Goal: Navigation & Orientation: Find specific page/section

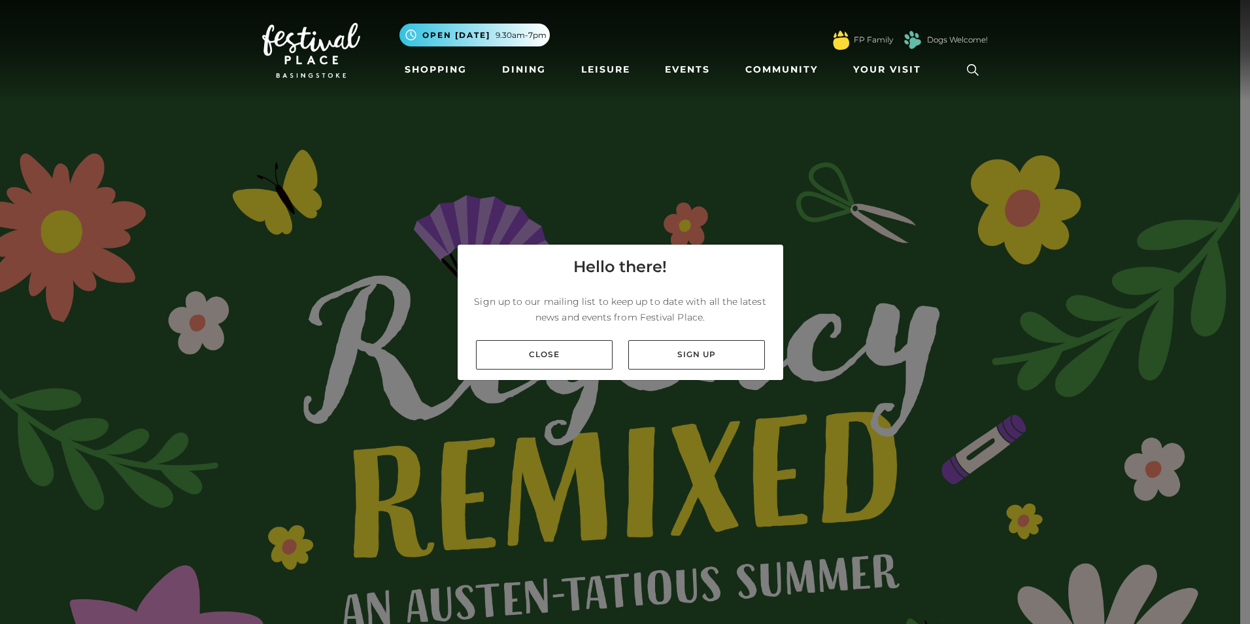
click at [565, 379] on div "Close Sign up" at bounding box center [621, 355] width 326 height 50
click at [564, 356] on link "Close" at bounding box center [544, 354] width 137 height 29
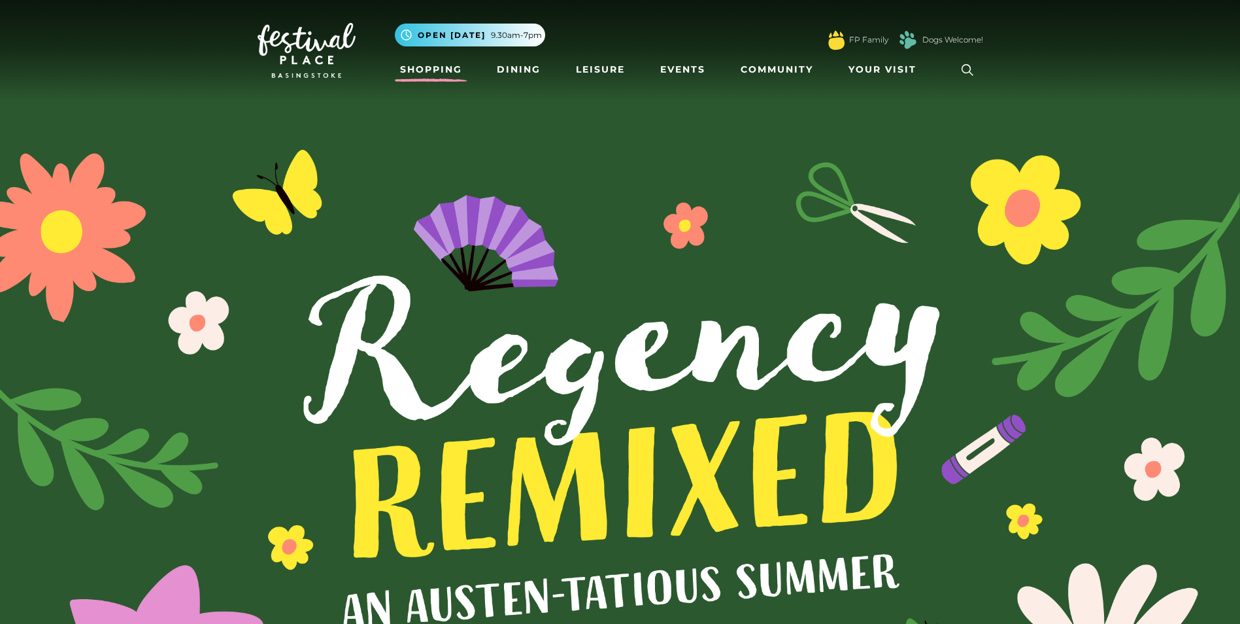
click at [433, 65] on link "Shopping" at bounding box center [431, 70] width 73 height 24
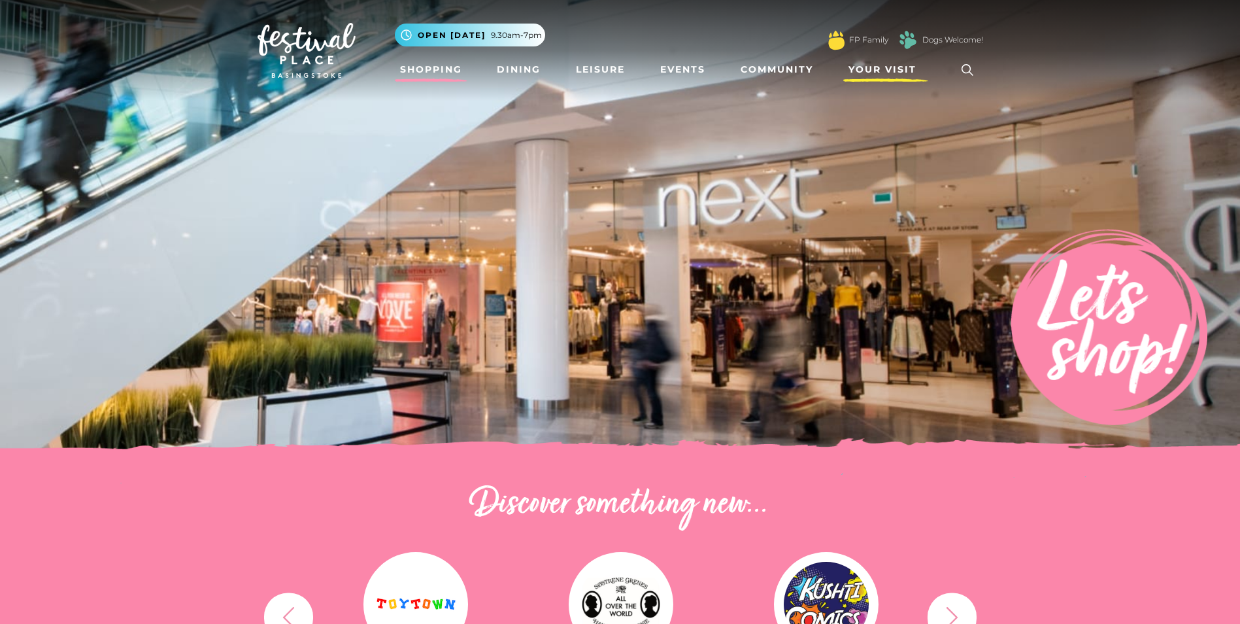
click at [868, 61] on link "Your Visit" at bounding box center [885, 70] width 85 height 24
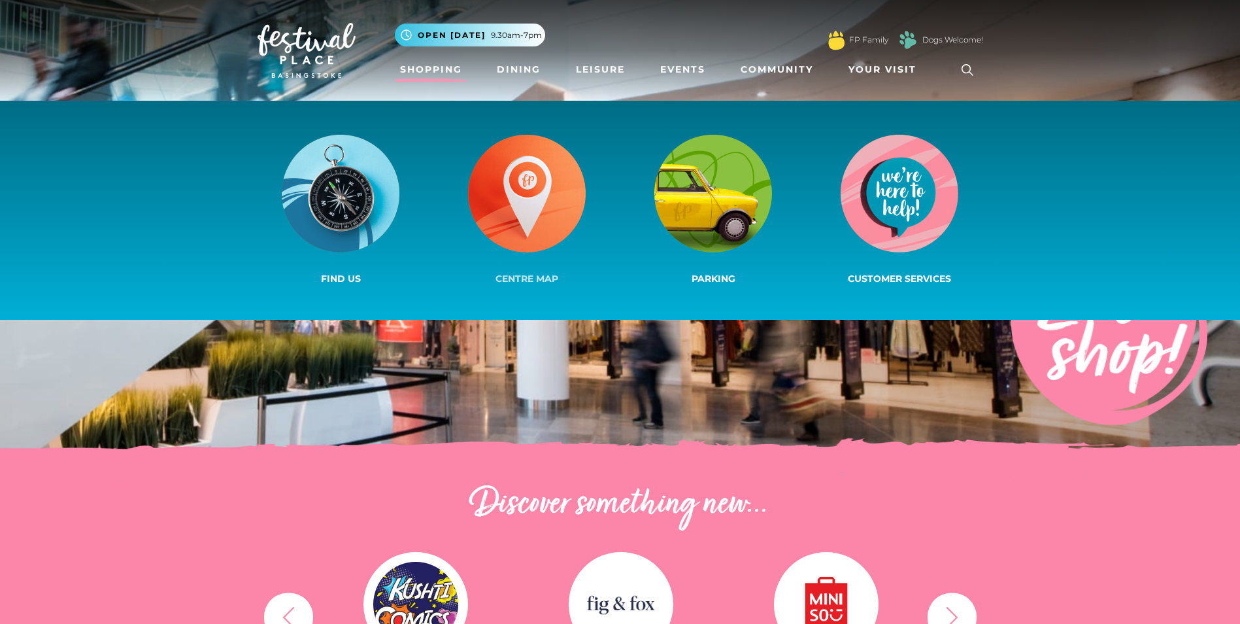
click at [506, 229] on img at bounding box center [527, 194] width 118 height 118
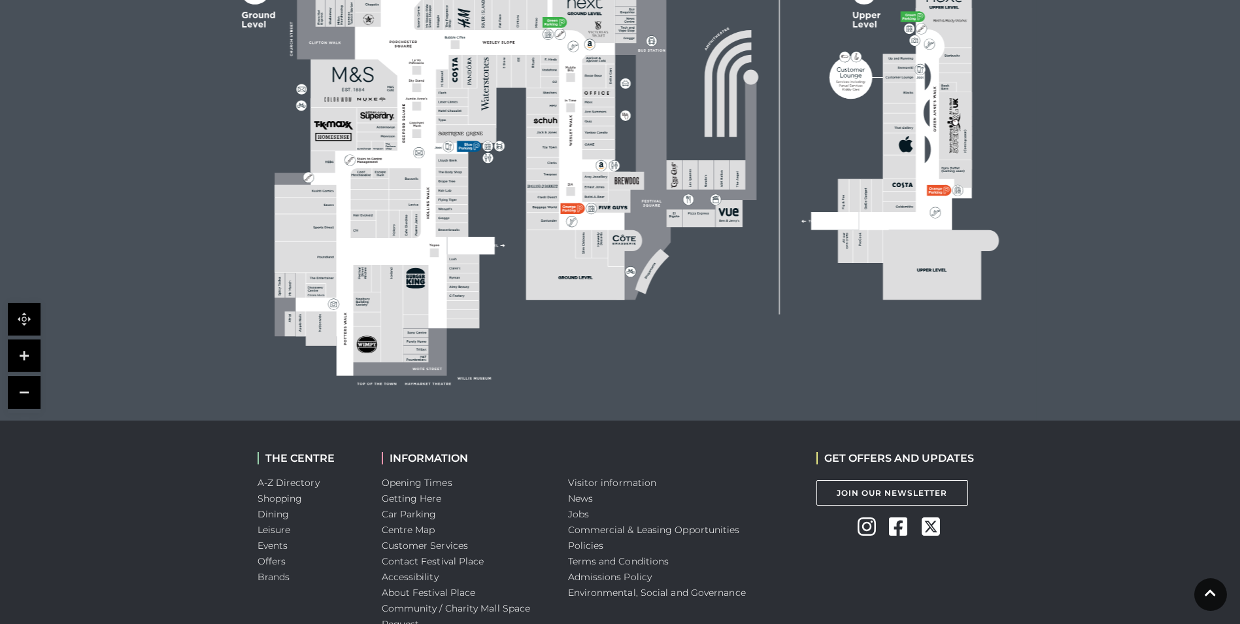
scroll to position [577, 0]
